Goal: Navigation & Orientation: Find specific page/section

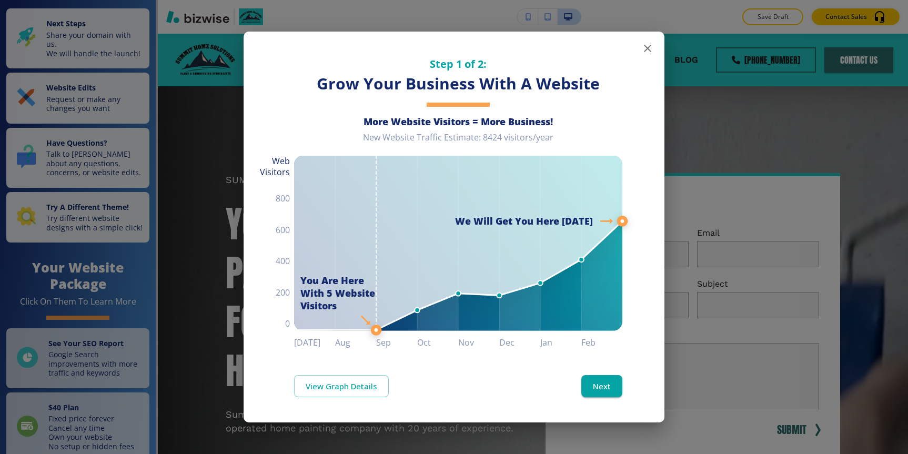
click at [644, 44] on icon "button" at bounding box center [647, 48] width 13 height 13
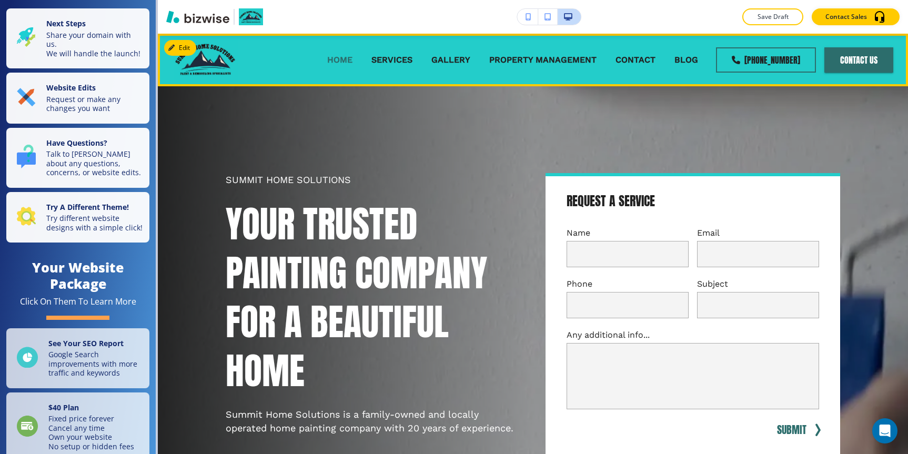
click at [345, 63] on p "HOME" at bounding box center [339, 60] width 25 height 12
click at [345, 60] on p "HOME" at bounding box center [339, 60] width 25 height 12
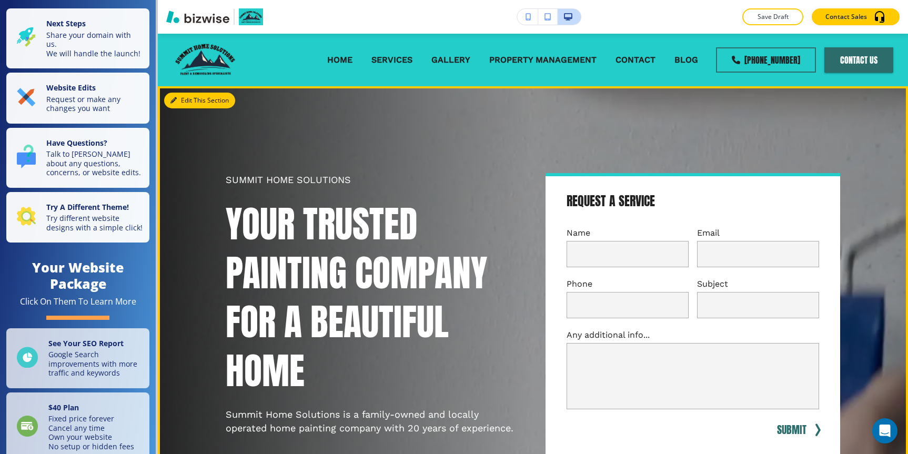
click at [186, 94] on button "Edit This Section" at bounding box center [199, 101] width 71 height 16
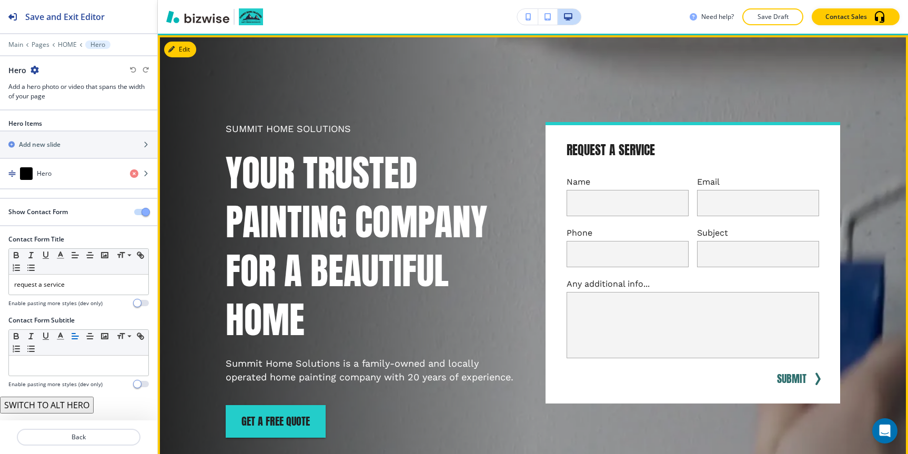
scroll to position [53, 0]
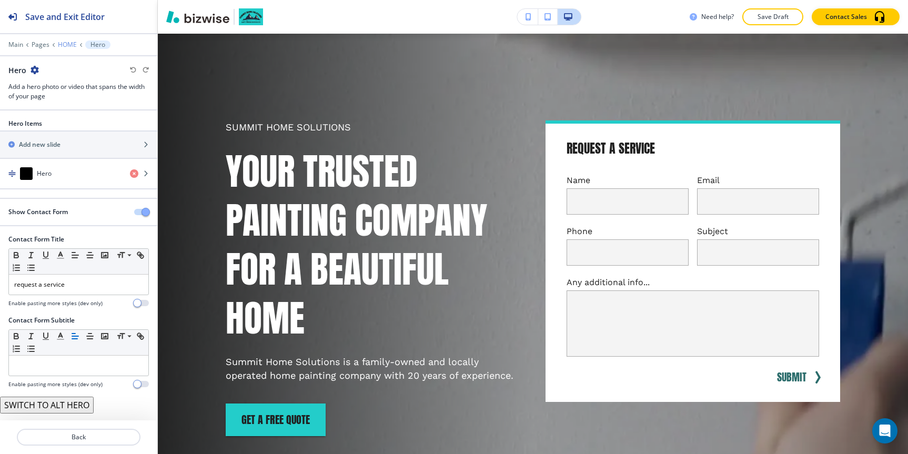
click at [68, 43] on p "HOME" at bounding box center [67, 44] width 19 height 7
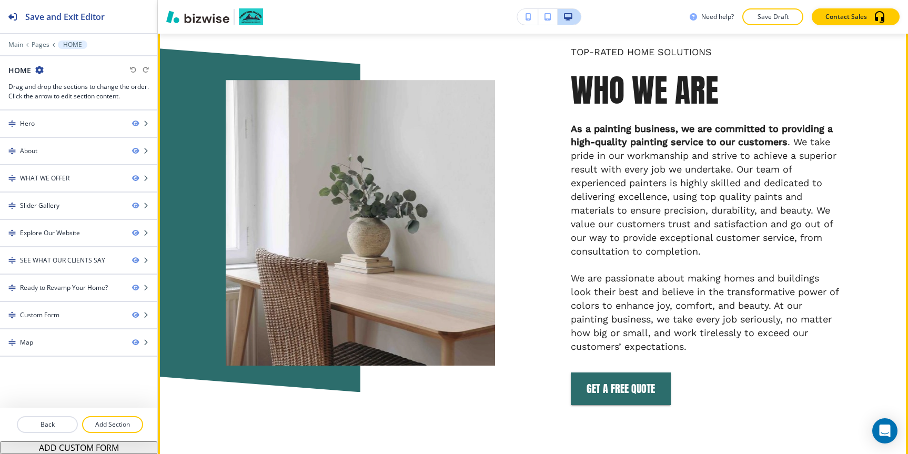
scroll to position [0, 0]
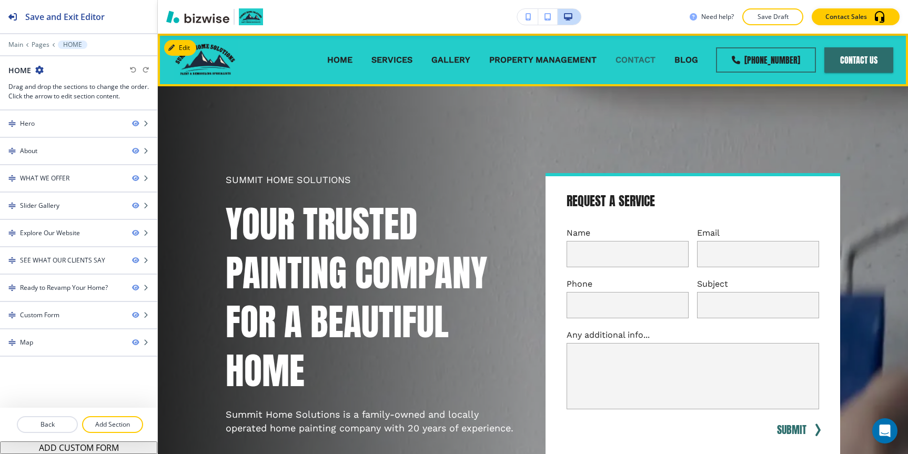
click at [647, 62] on p "CONTACT" at bounding box center [636, 60] width 40 height 12
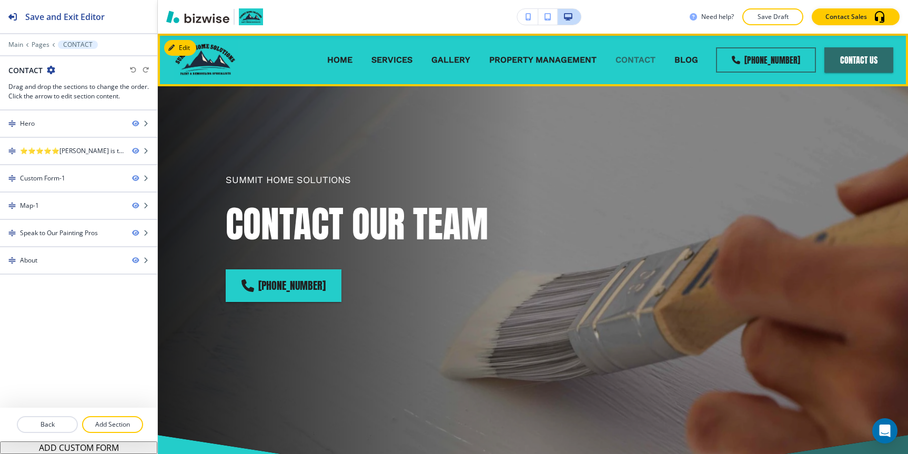
click at [635, 57] on p "CONTACT" at bounding box center [636, 60] width 40 height 12
click at [635, 58] on p "CONTACT" at bounding box center [636, 60] width 40 height 12
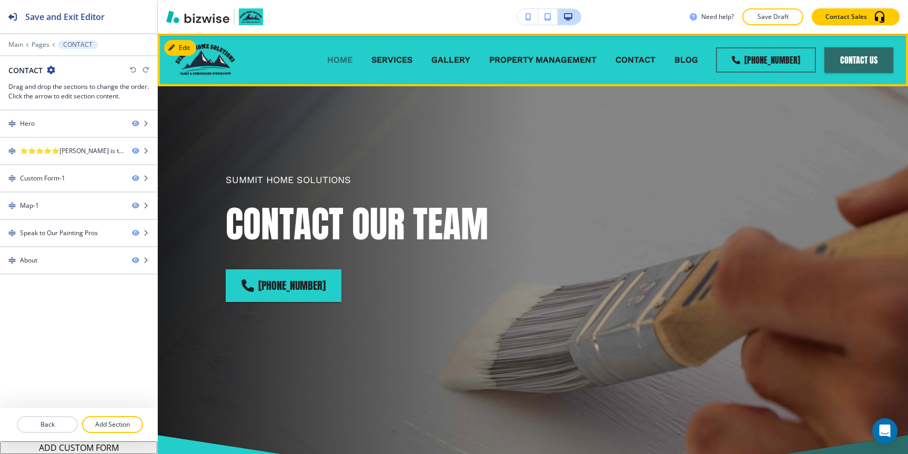
click at [343, 57] on p "HOME" at bounding box center [339, 60] width 25 height 12
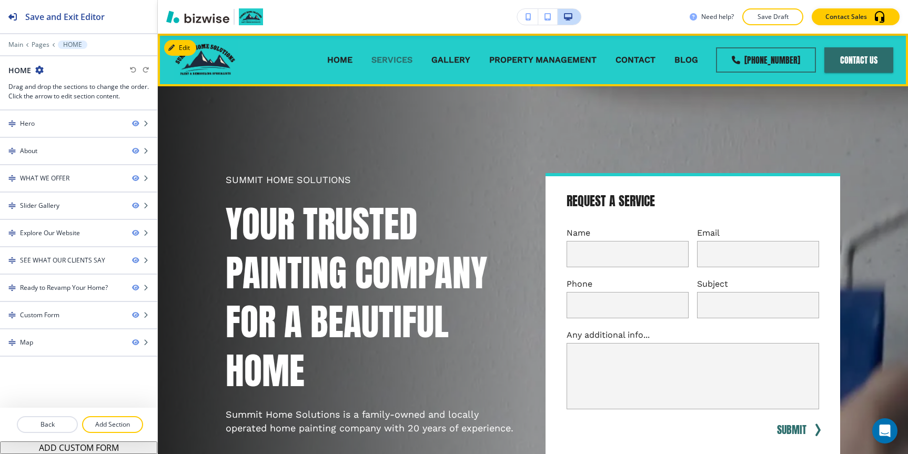
click at [397, 57] on p "SERVICES" at bounding box center [391, 60] width 41 height 12
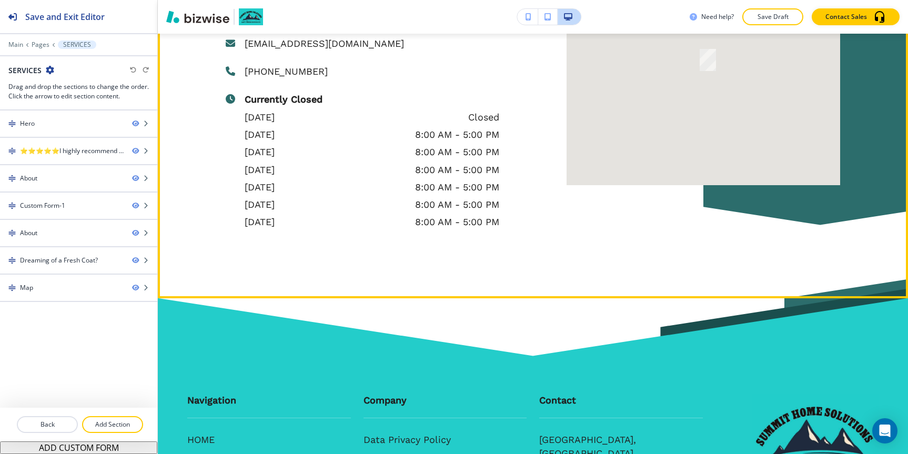
scroll to position [4926, 0]
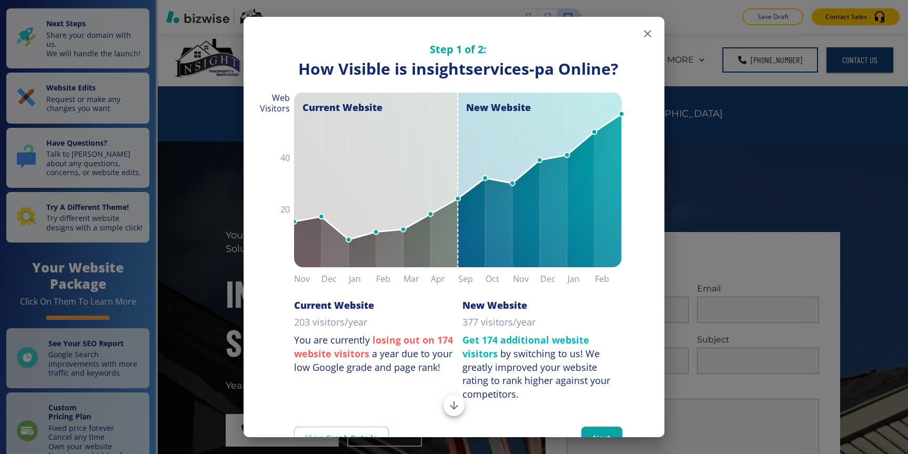
click at [649, 29] on icon "button" at bounding box center [647, 33] width 13 height 13
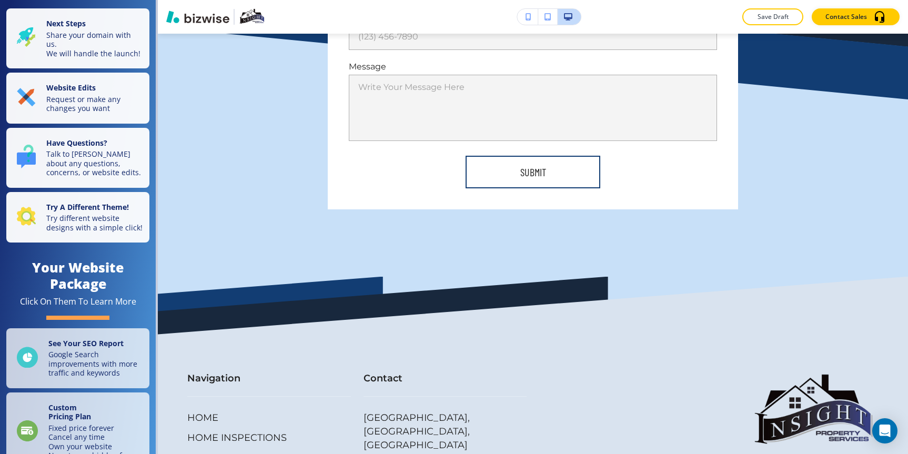
scroll to position [4699, 0]
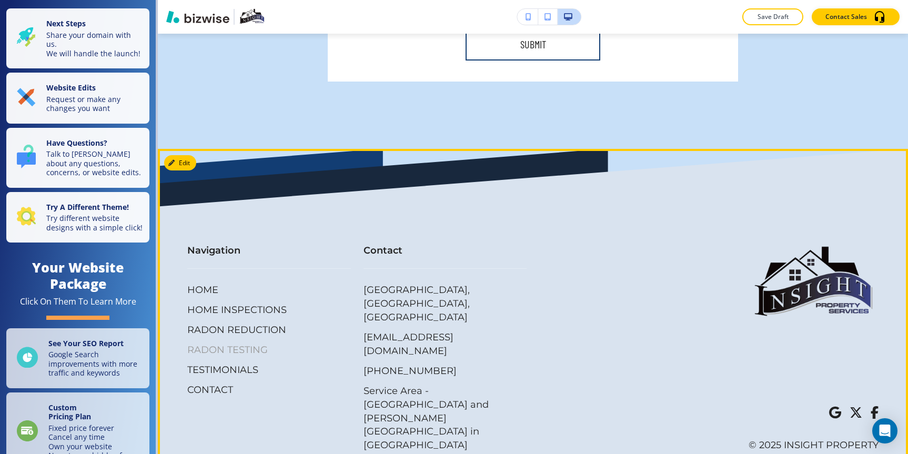
click at [231, 357] on p "RADON TESTING" at bounding box center [227, 351] width 81 height 14
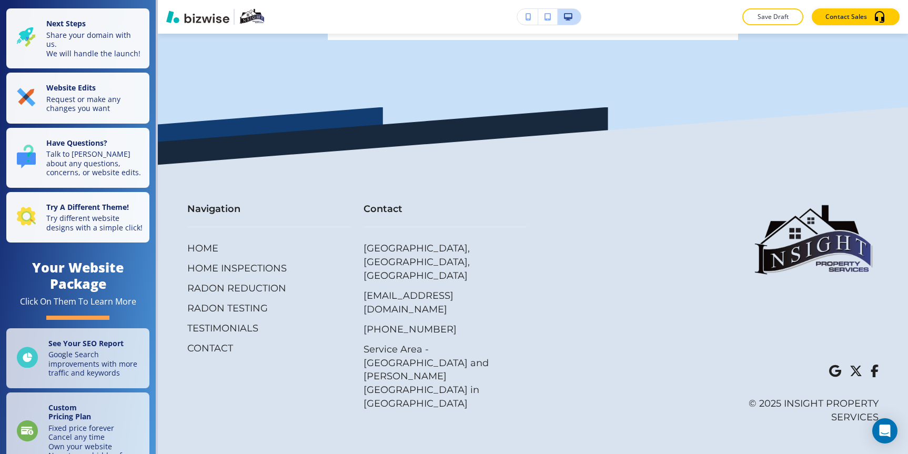
scroll to position [3023, 0]
